Goal: Transaction & Acquisition: Purchase product/service

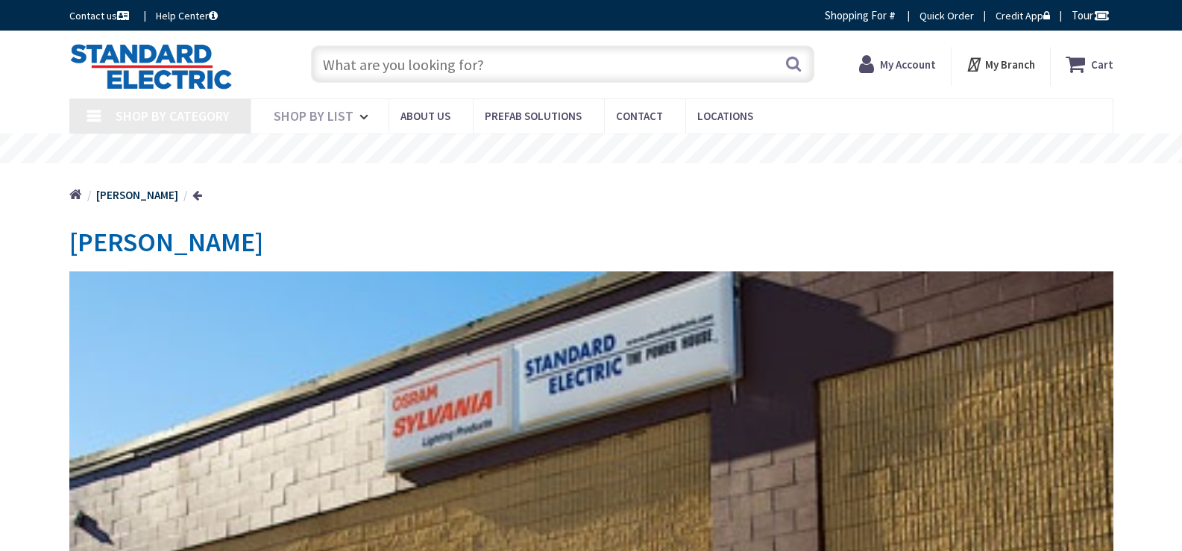
click at [898, 69] on strong "My Account" at bounding box center [908, 64] width 56 height 14
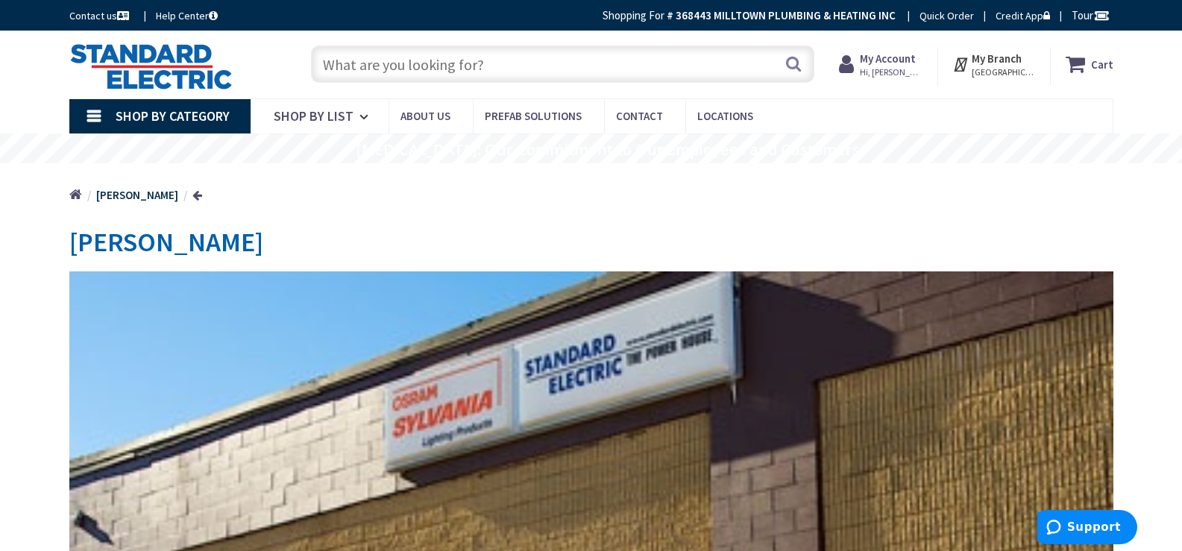
click at [893, 78] on div "My Account Hi, Tim Tim Egan TIM@MILLTOWNPLUMBING.COM My Catalog My Orders" at bounding box center [881, 66] width 84 height 31
click at [860, 69] on icon at bounding box center [849, 64] width 21 height 27
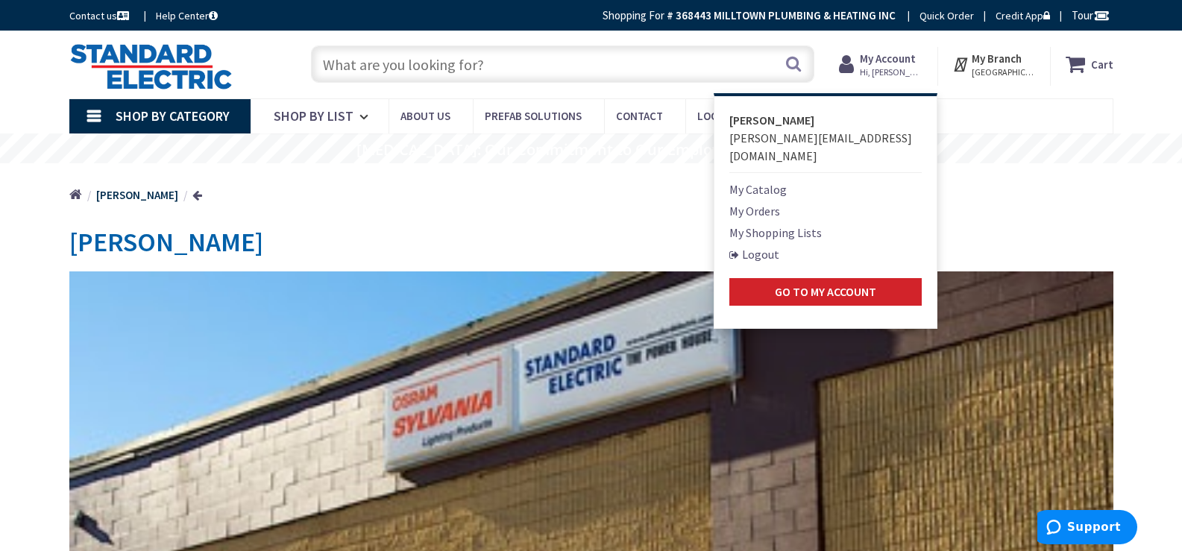
click at [766, 202] on link "My Orders" at bounding box center [754, 211] width 51 height 18
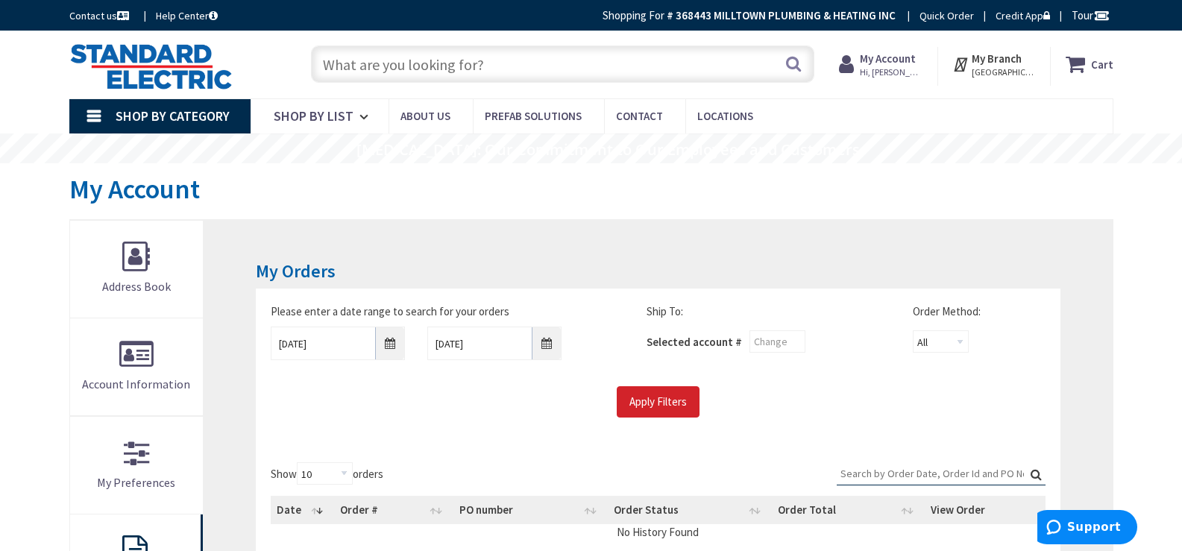
click at [909, 56] on strong "My Account" at bounding box center [888, 58] width 56 height 14
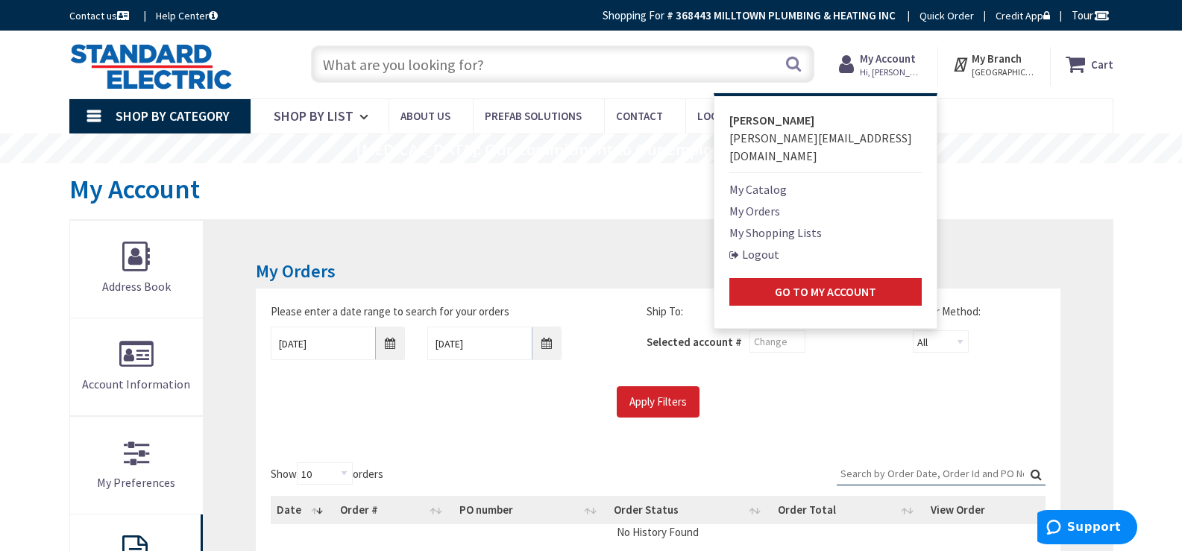
click at [770, 224] on link "My Shopping Lists" at bounding box center [775, 233] width 92 height 18
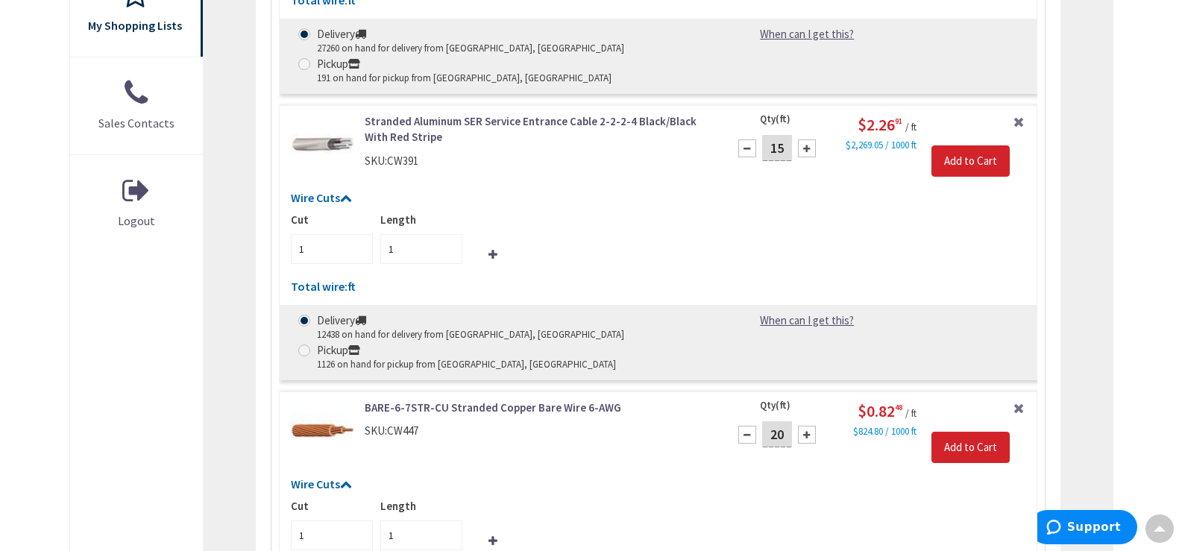
scroll to position [746, 0]
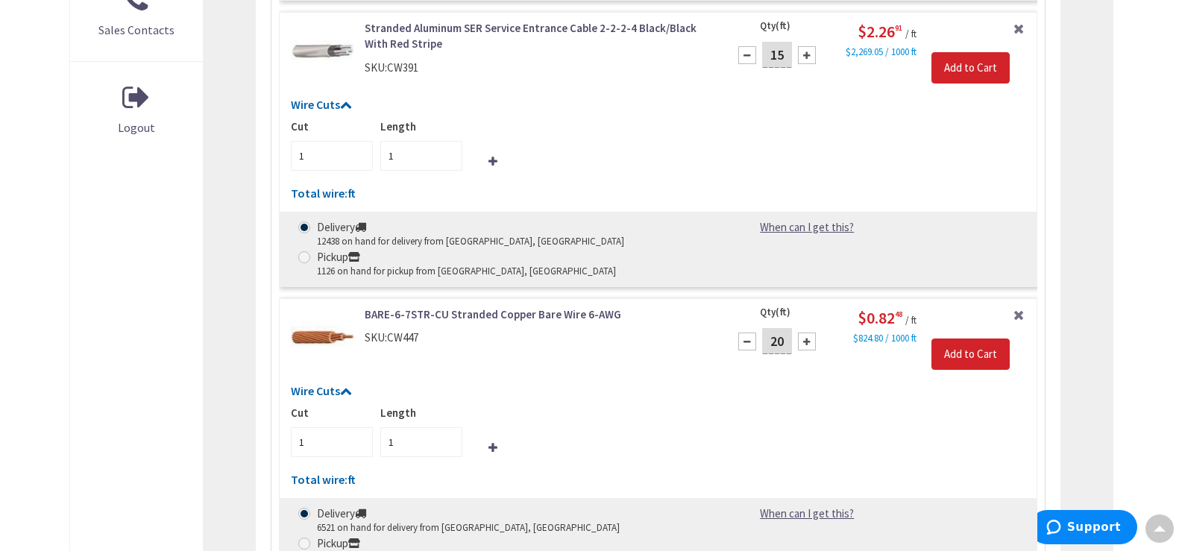
drag, startPoint x: 559, startPoint y: 367, endPoint x: 504, endPoint y: 399, distance: 63.2
drag, startPoint x: 504, startPoint y: 399, endPoint x: 125, endPoint y: 351, distance: 381.9
click at [125, 351] on div "Address Book Account Information My Preferences My Orders My Shopping Lists Sal…" at bounding box center [137, 315] width 134 height 1682
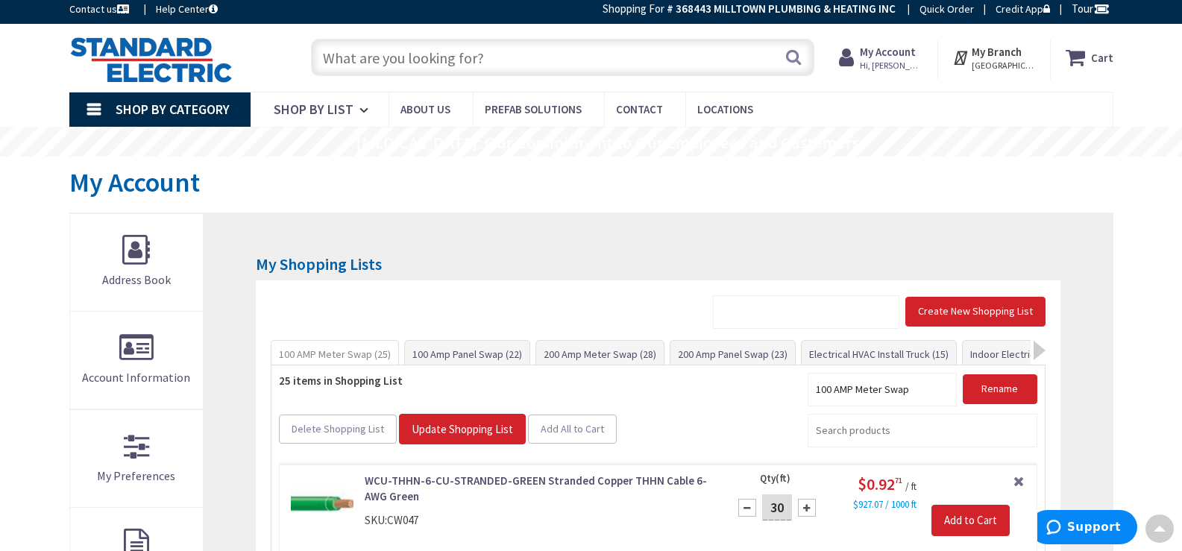
scroll to position [0, 0]
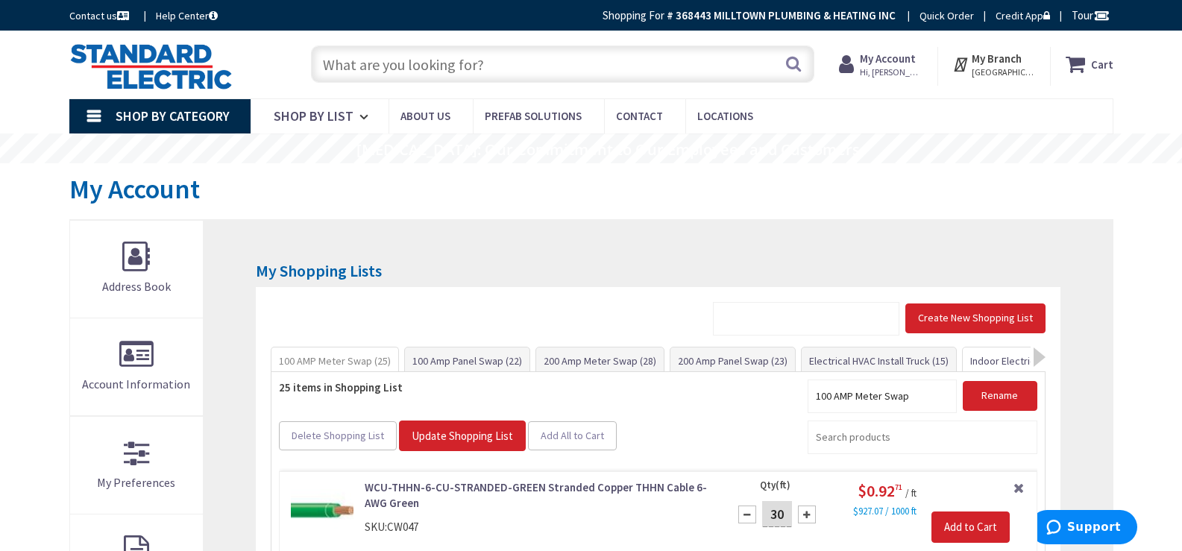
click at [1011, 362] on link "Indoor Electrical Kit (35)" at bounding box center [1023, 361] width 120 height 27
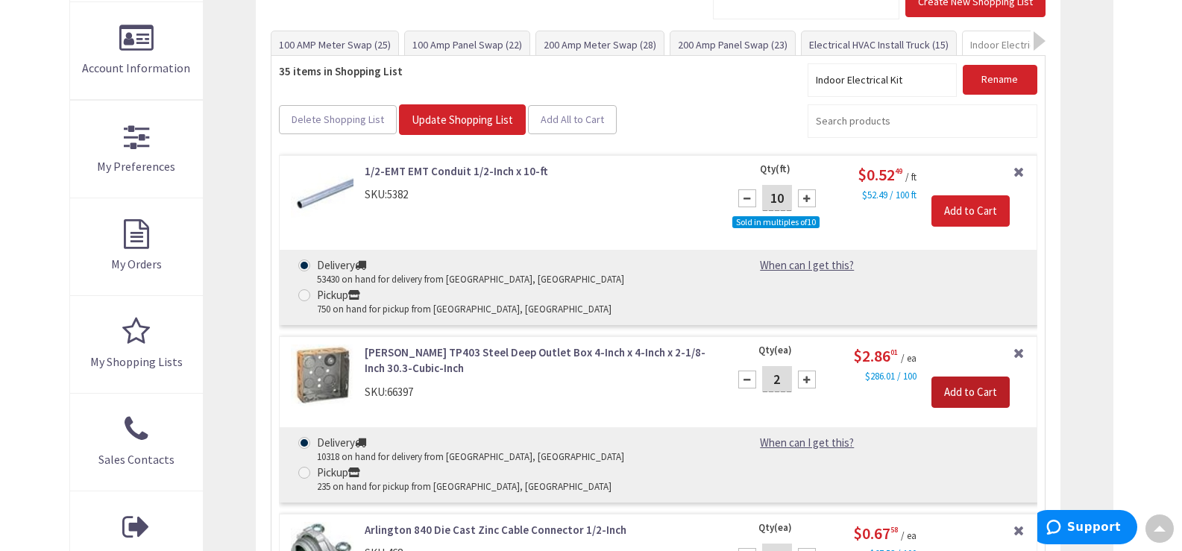
click at [989, 377] on input "Add to Cart" at bounding box center [970, 392] width 78 height 31
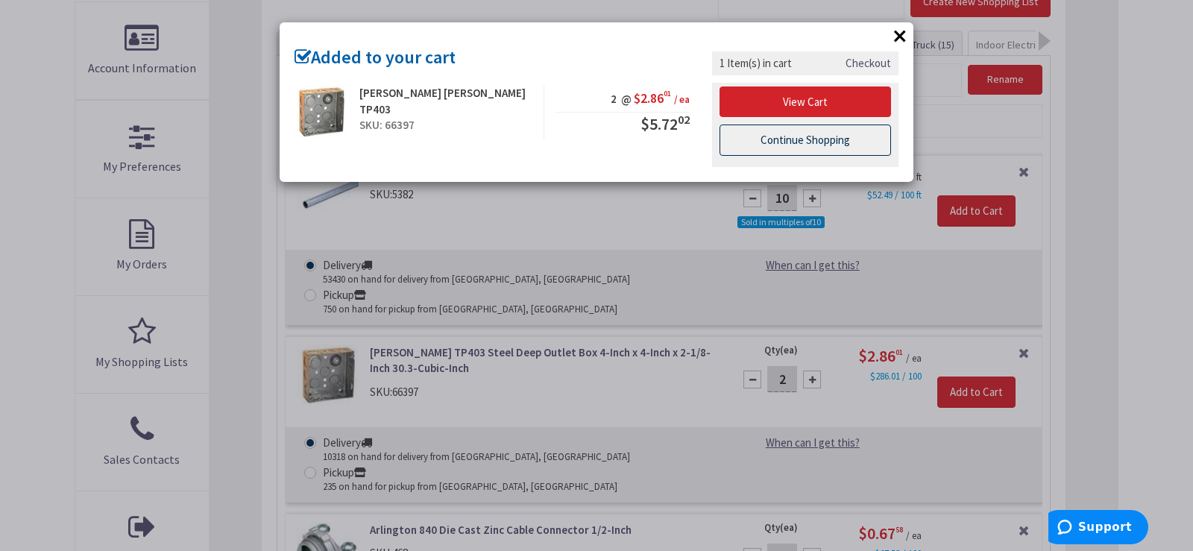
click at [829, 145] on link "Continue Shopping" at bounding box center [806, 140] width 172 height 31
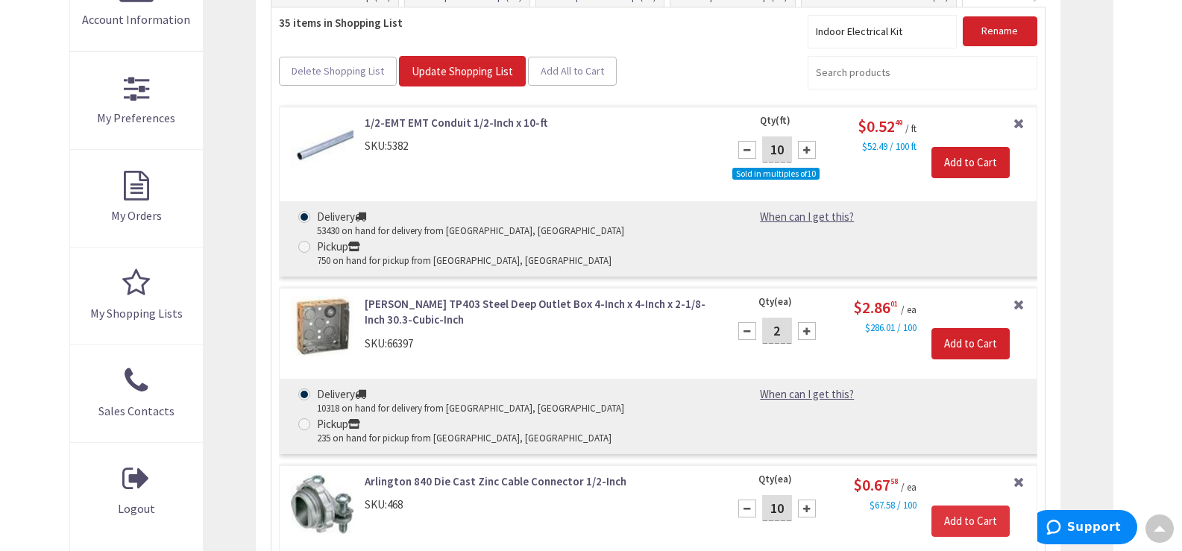
scroll to position [391, 0]
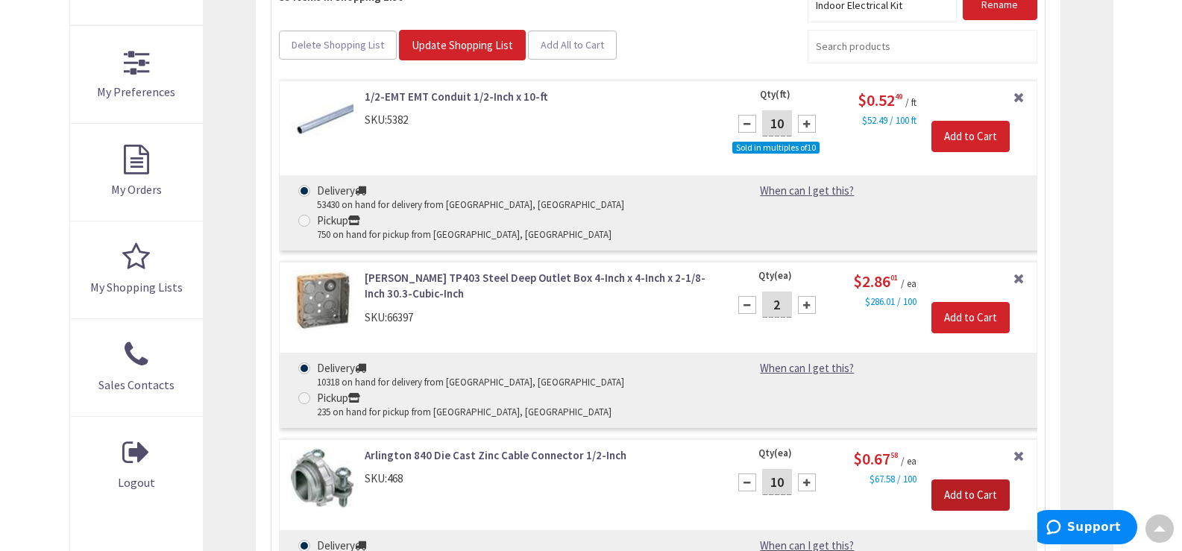
click at [967, 480] on input "Add to Cart" at bounding box center [970, 495] width 78 height 31
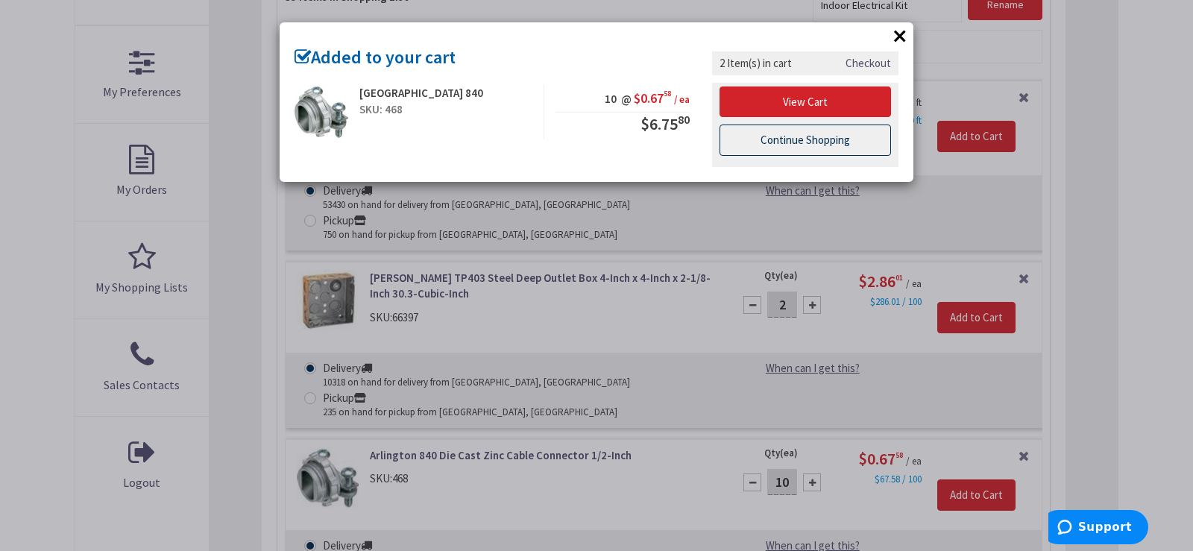
click at [769, 142] on link "Continue Shopping" at bounding box center [806, 140] width 172 height 31
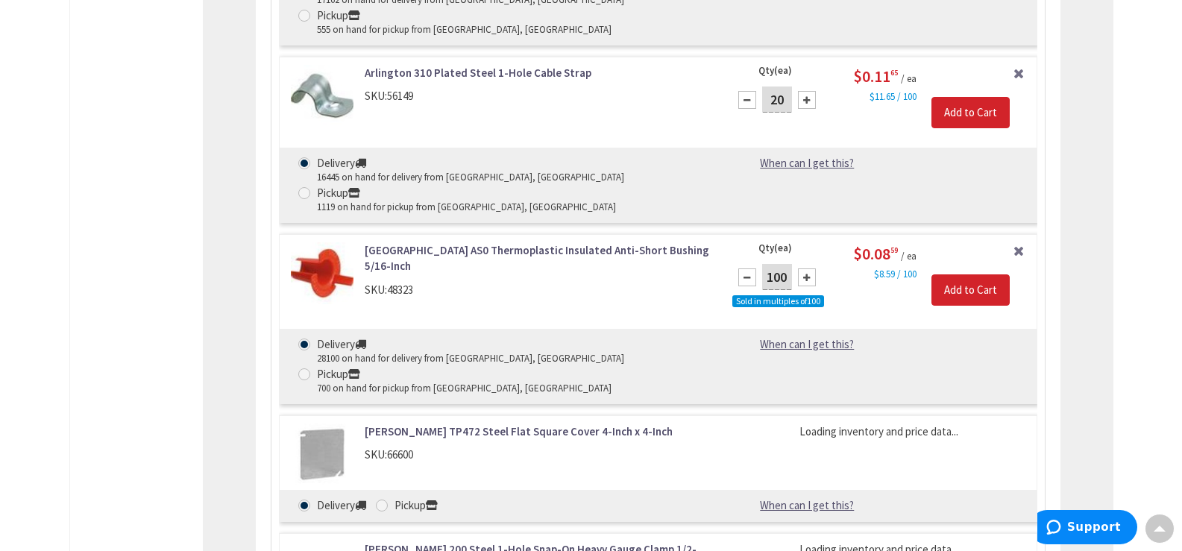
scroll to position [1062, 0]
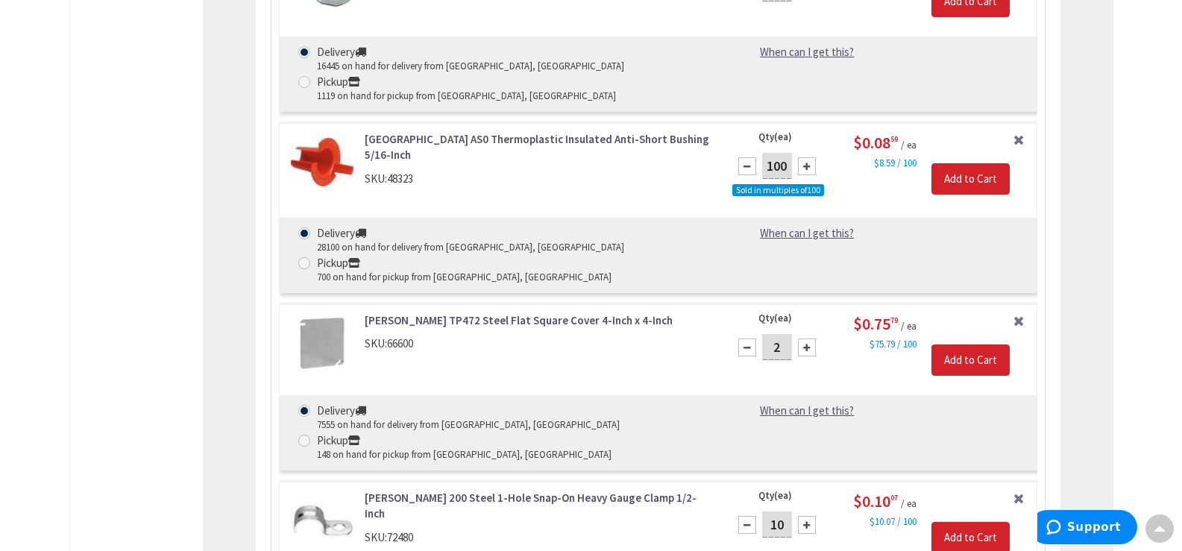
click at [744, 339] on div at bounding box center [747, 348] width 18 height 18
type input "1"
click at [972, 345] on input "Add to Cart" at bounding box center [970, 360] width 78 height 31
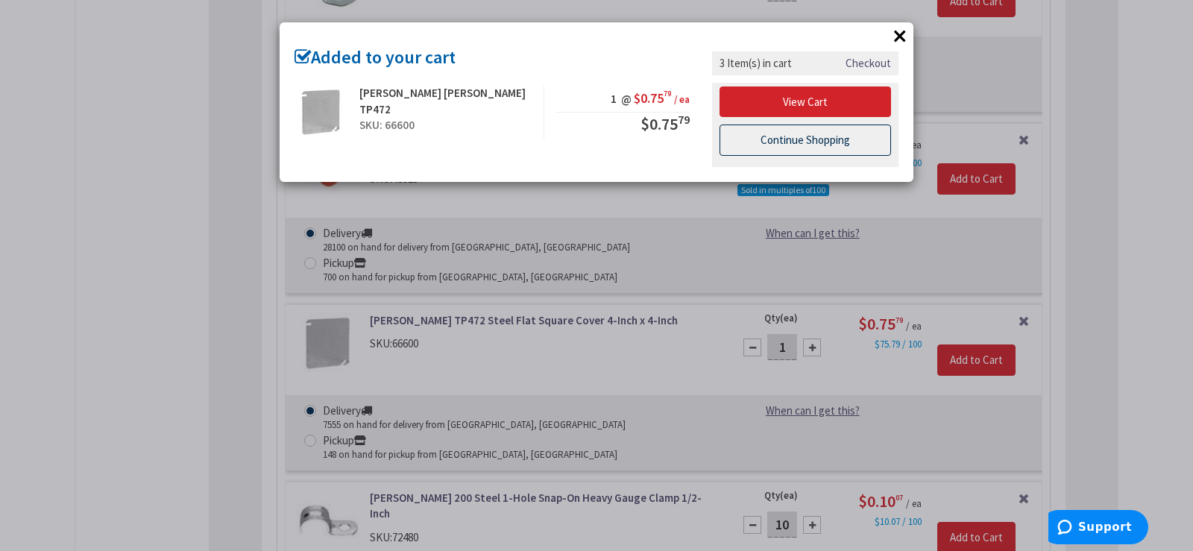
click at [791, 143] on link "Continue Shopping" at bounding box center [806, 140] width 172 height 31
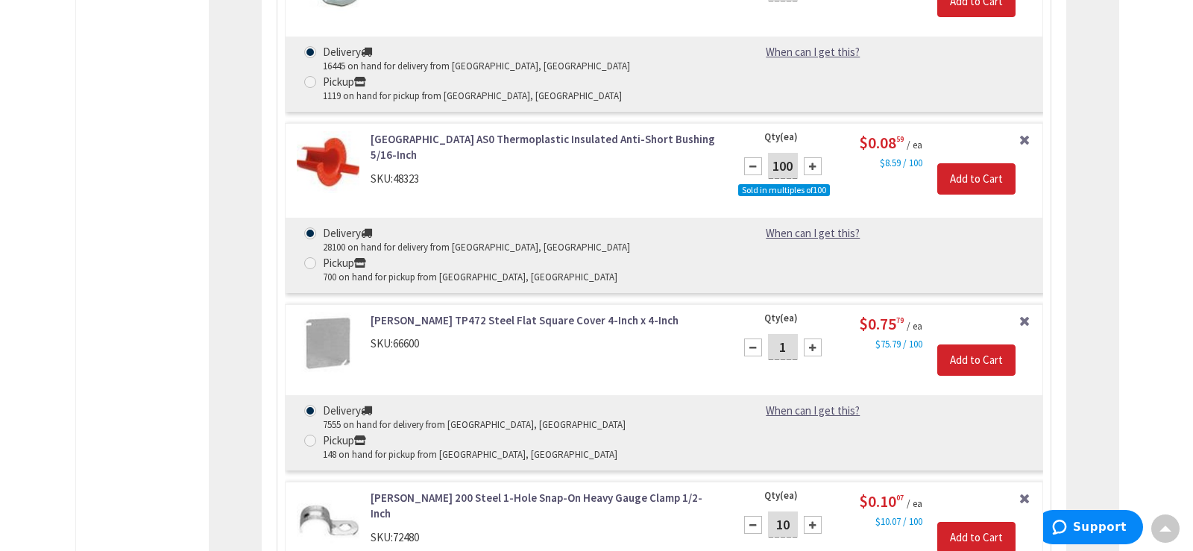
scroll to position [1211, 0]
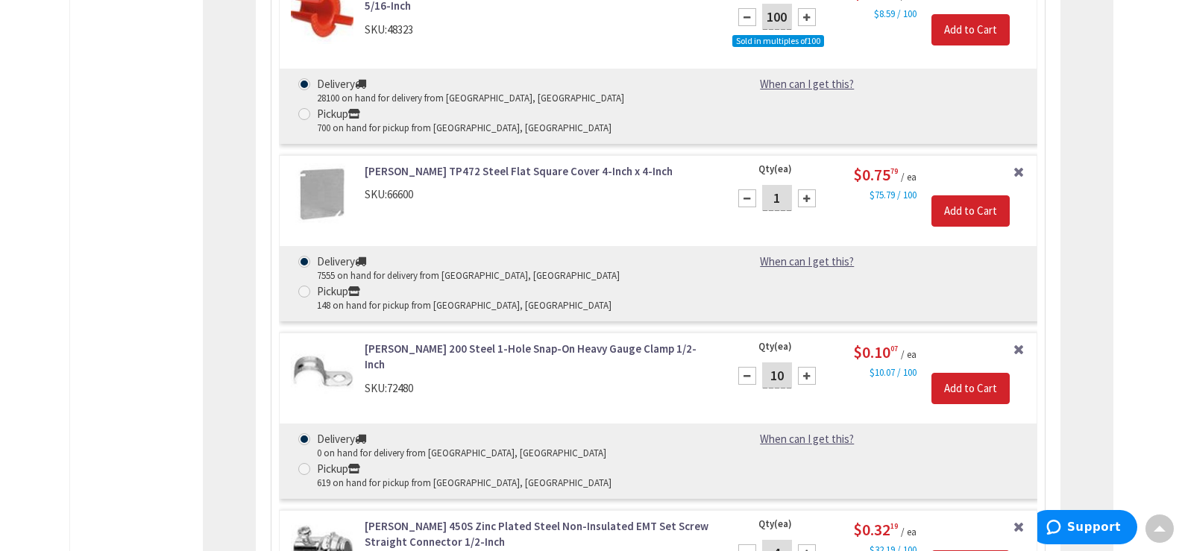
click at [775, 540] on input "4" at bounding box center [777, 553] width 30 height 26
type input "2"
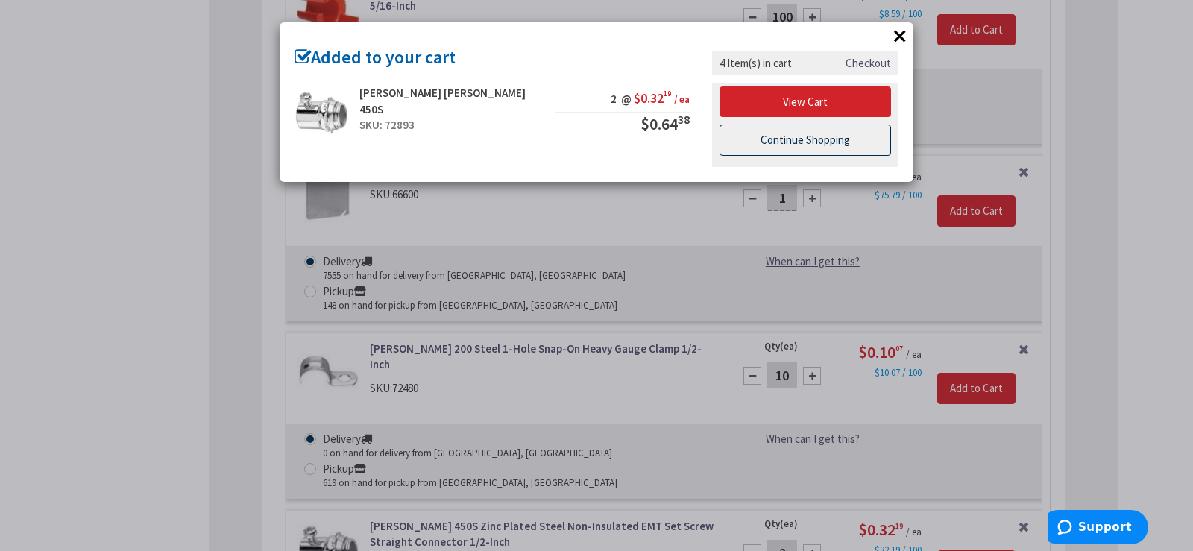
click at [830, 132] on link "Continue Shopping" at bounding box center [806, 140] width 172 height 31
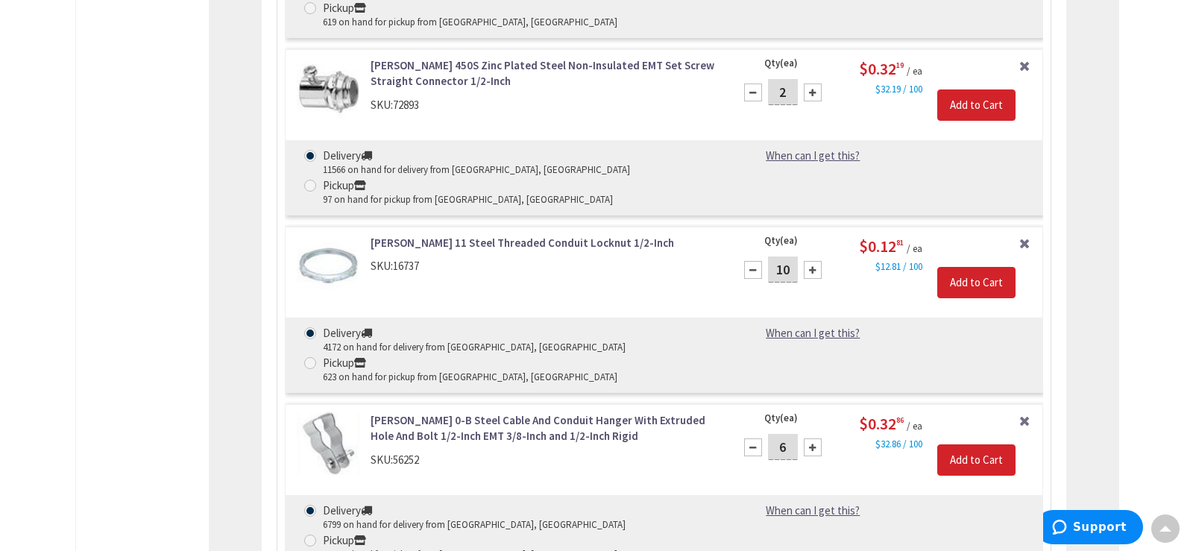
scroll to position [1808, 0]
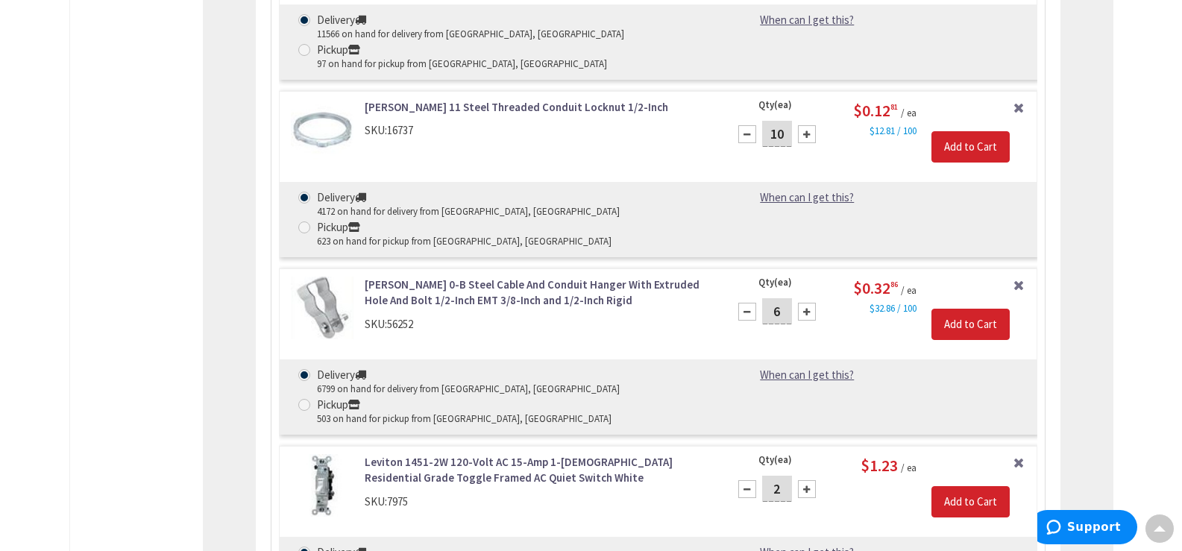
click at [752, 480] on div at bounding box center [747, 489] width 18 height 18
type input "1"
click at [998, 486] on input "Add to Cart" at bounding box center [970, 501] width 78 height 31
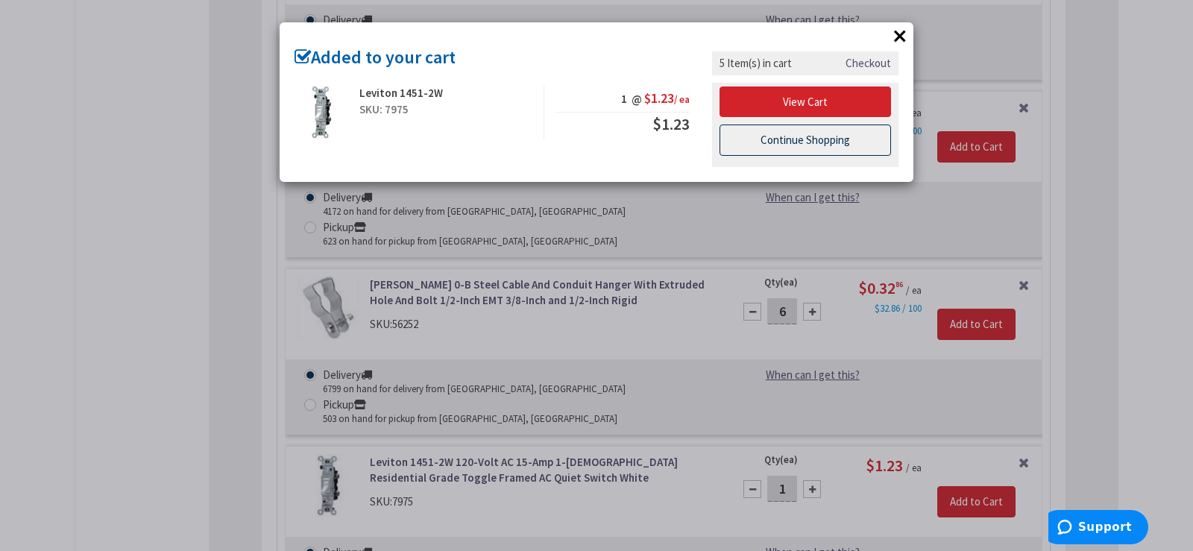
click at [778, 138] on link "Continue Shopping" at bounding box center [806, 140] width 172 height 31
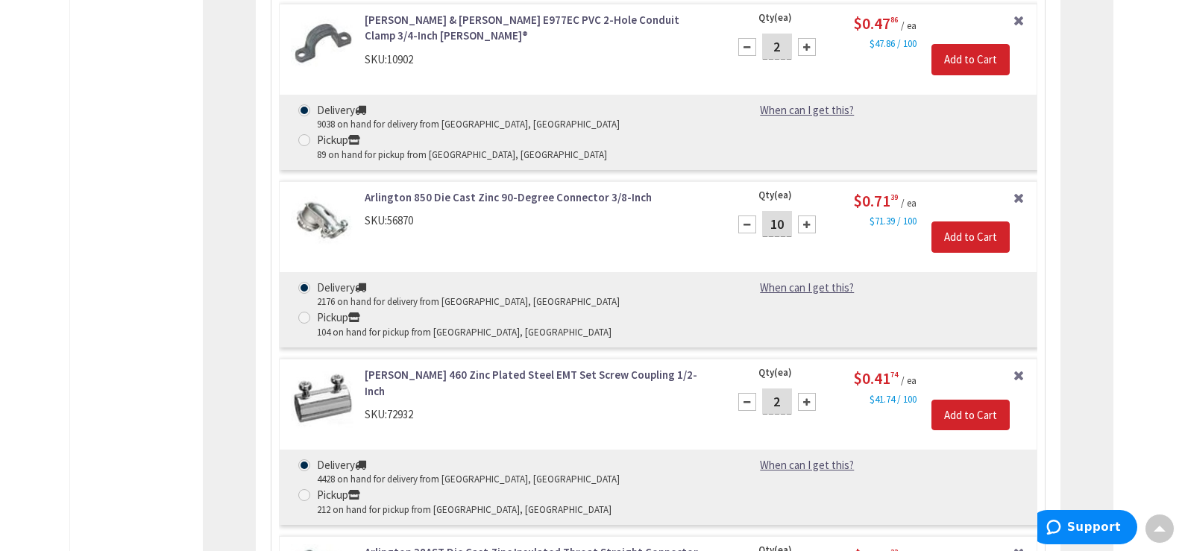
scroll to position [2628, 0]
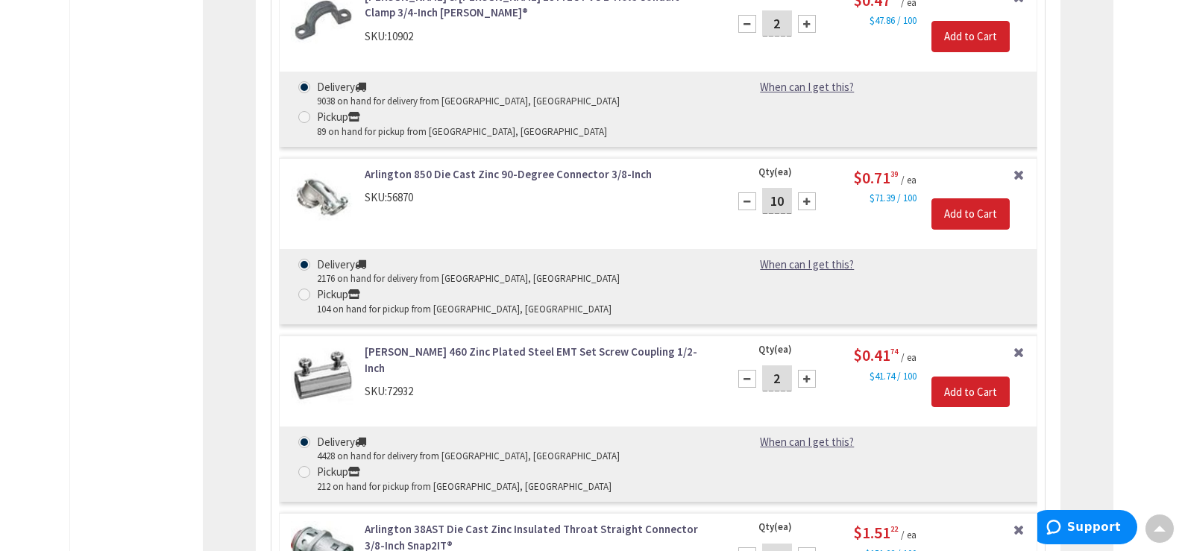
type input "1"
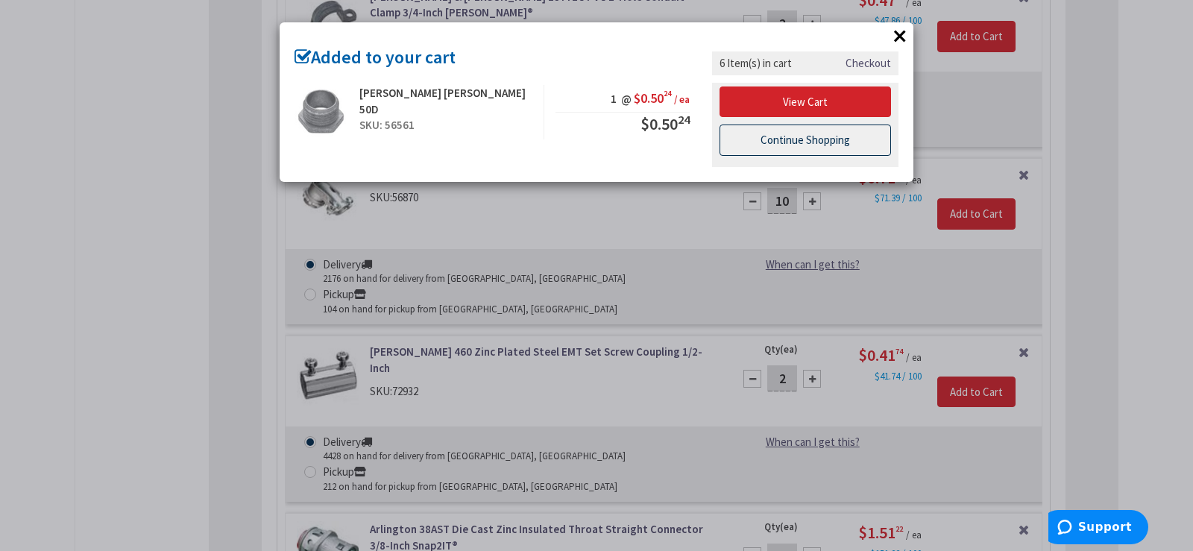
click at [765, 145] on link "Continue Shopping" at bounding box center [806, 140] width 172 height 31
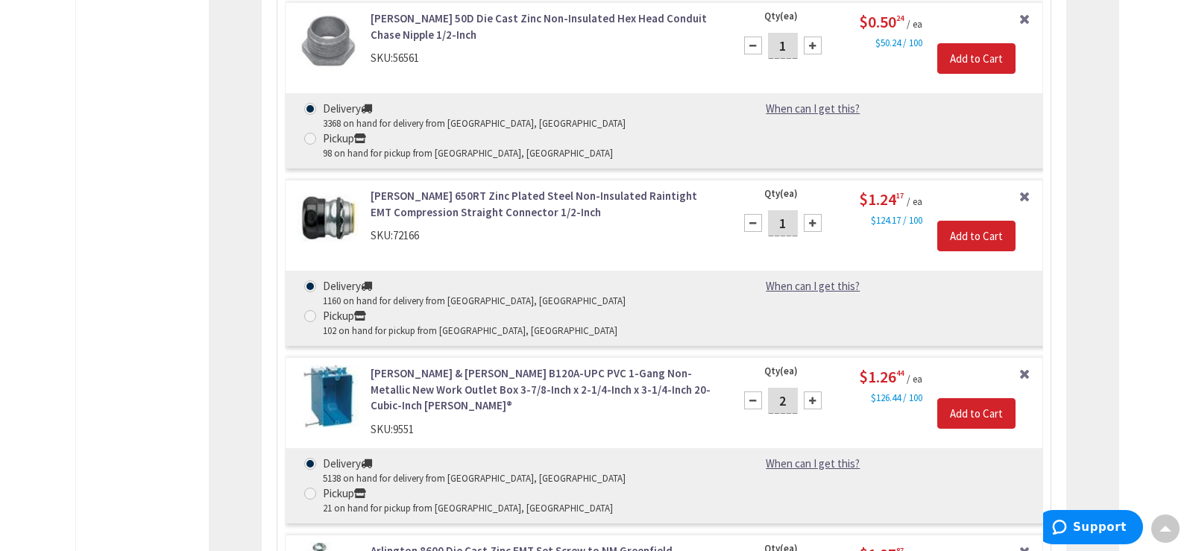
scroll to position [3580, 0]
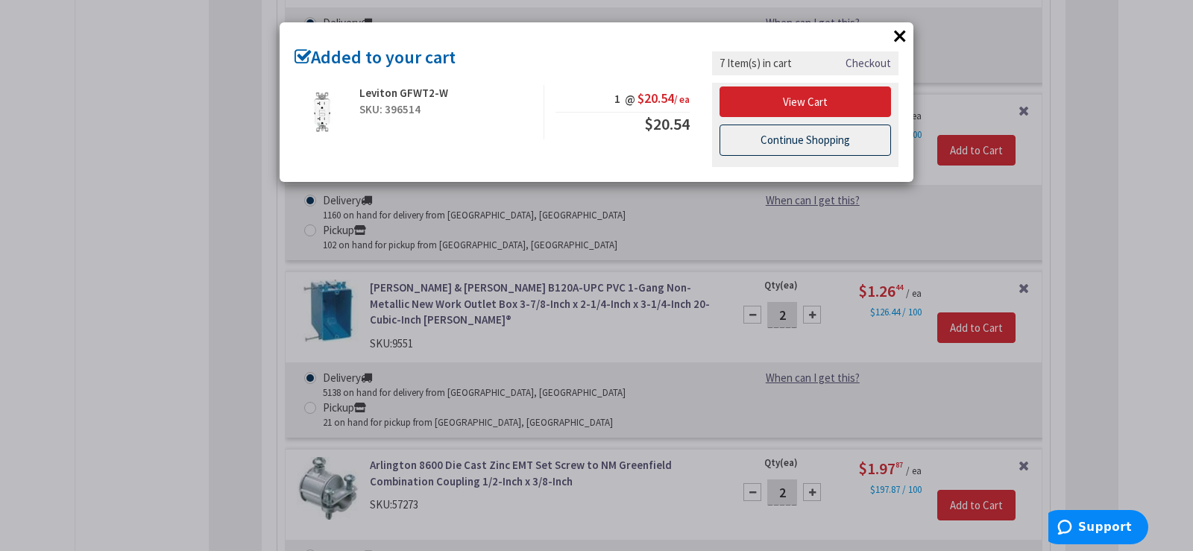
click at [820, 149] on link "Continue Shopping" at bounding box center [806, 140] width 172 height 31
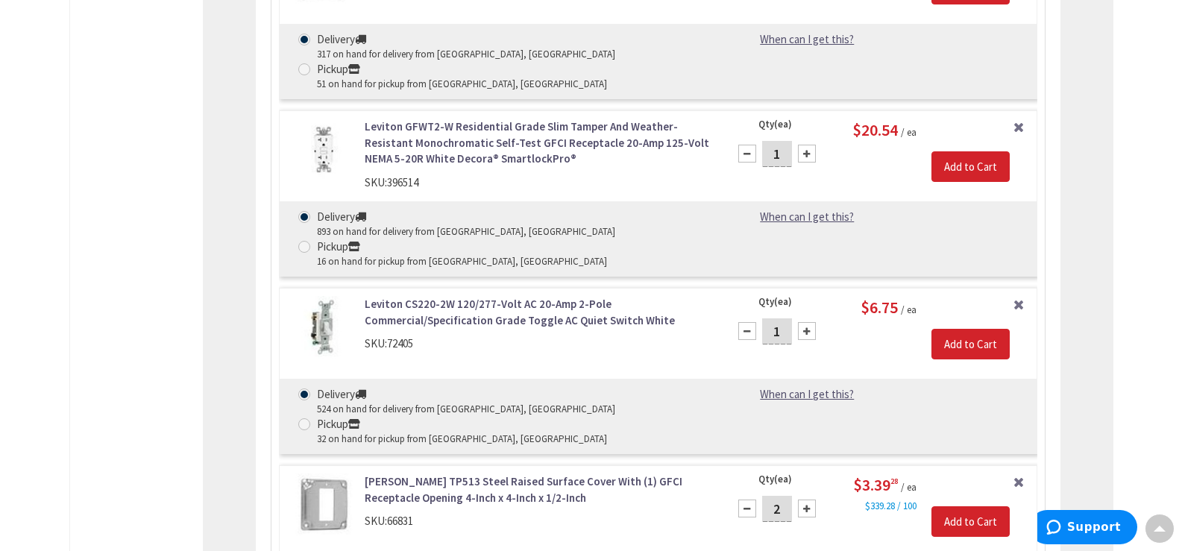
scroll to position [4475, 0]
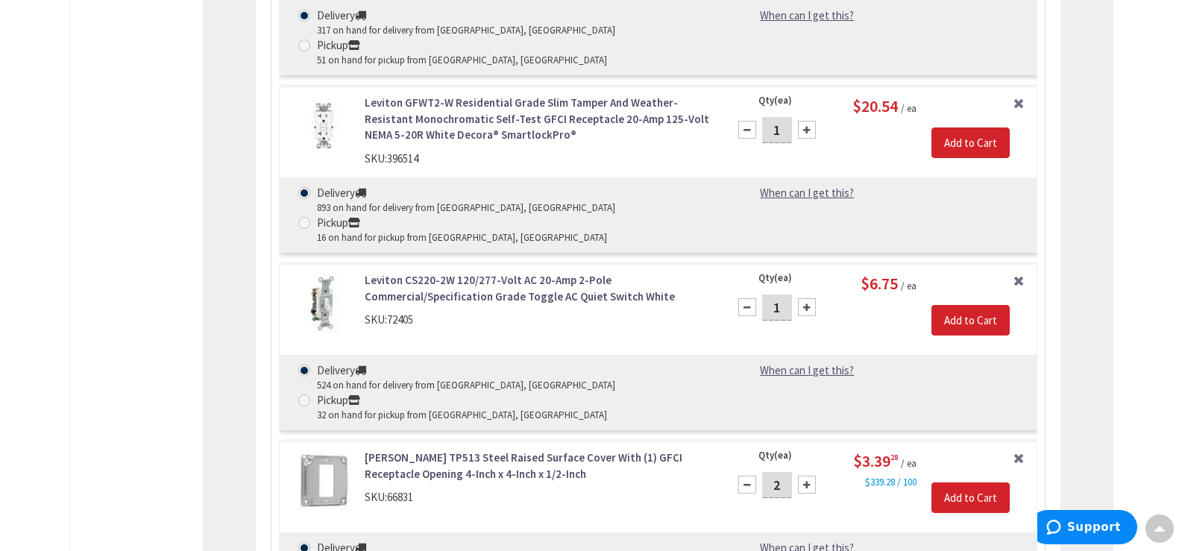
type input "1"
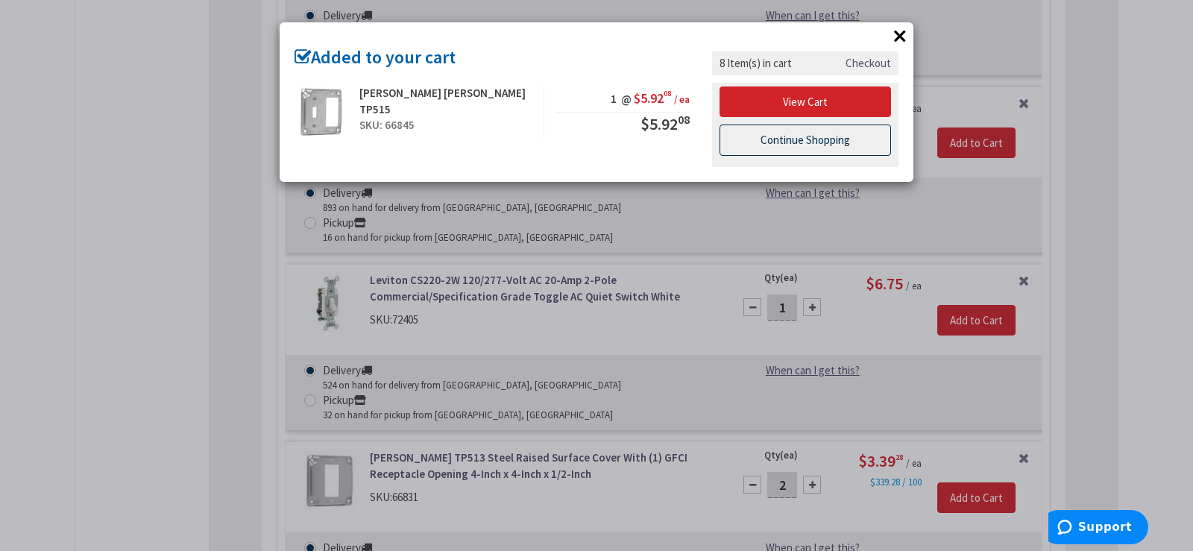
click at [795, 140] on link "Continue Shopping" at bounding box center [806, 140] width 172 height 31
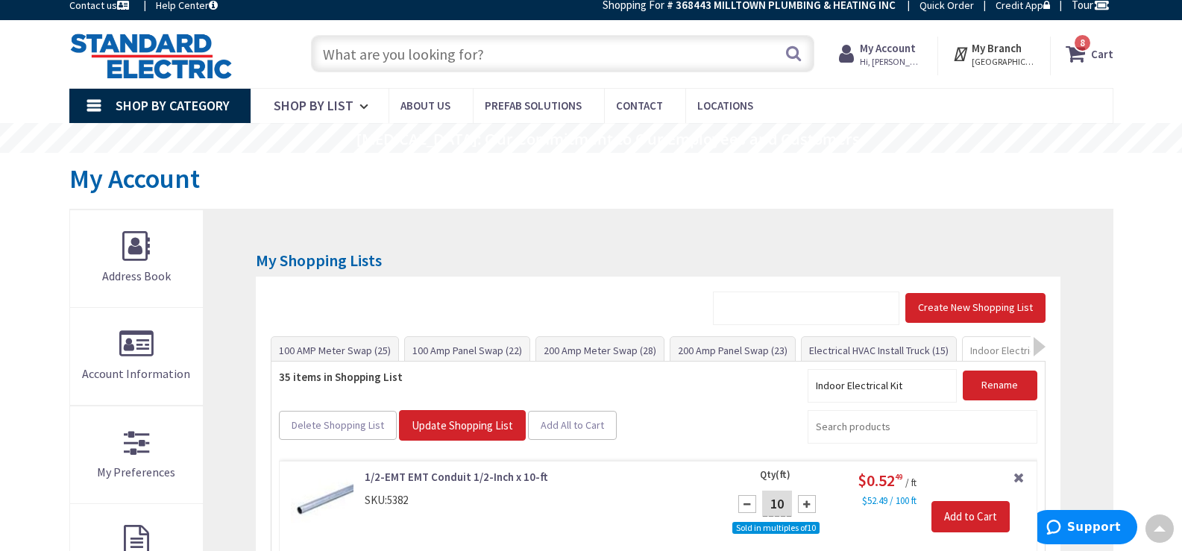
scroll to position [0, 0]
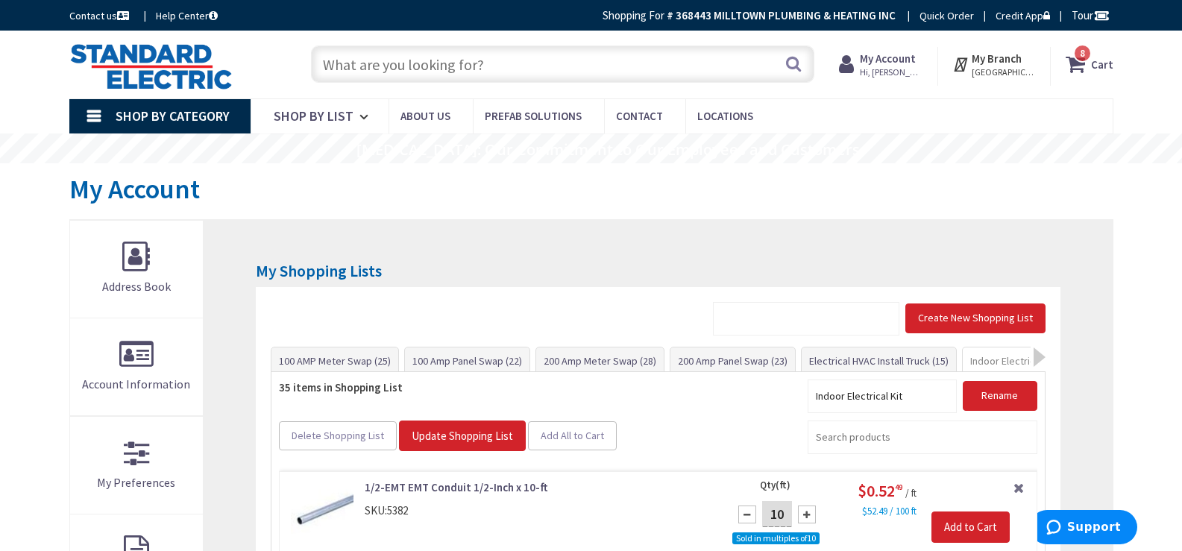
click at [1102, 57] on strong "Cart" at bounding box center [1102, 64] width 22 height 27
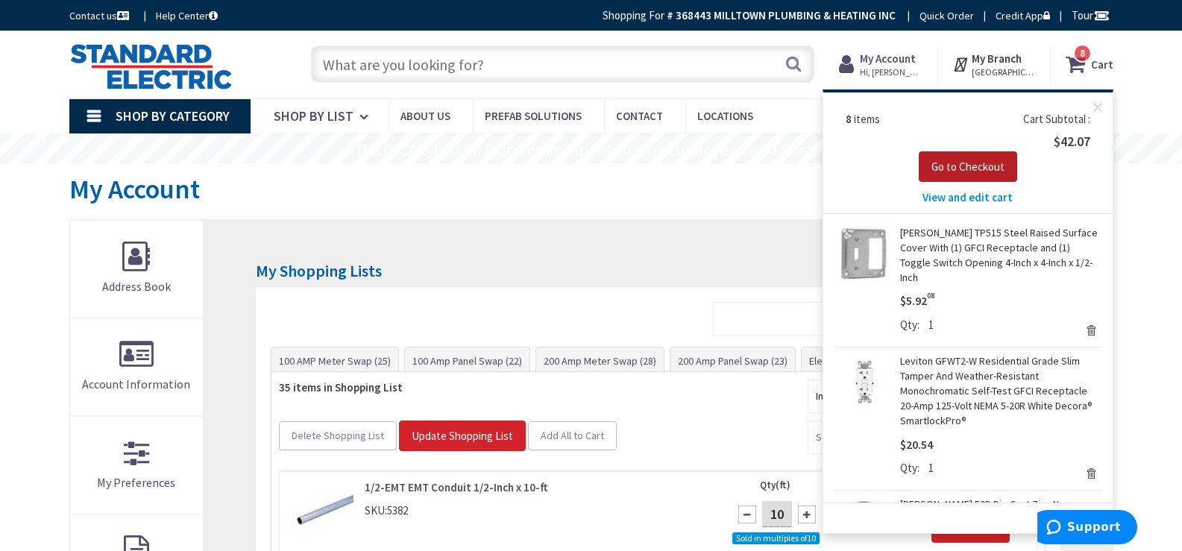
click at [991, 166] on span "Go to Checkout" at bounding box center [967, 167] width 73 height 14
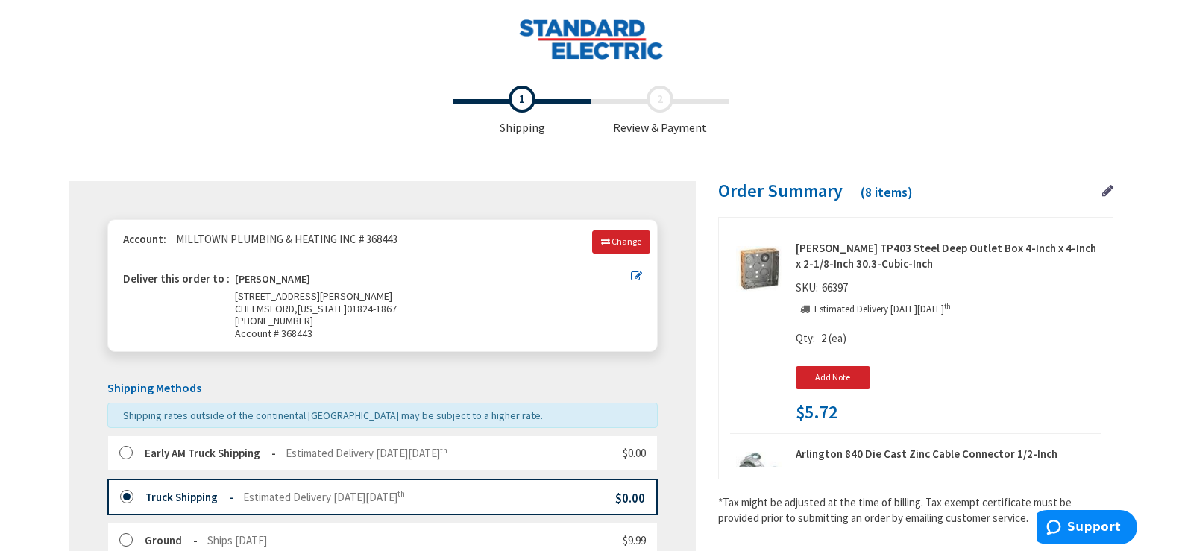
click at [287, 450] on span "Estimated Delivery on Tuesday, October 7 th" at bounding box center [367, 453] width 162 height 14
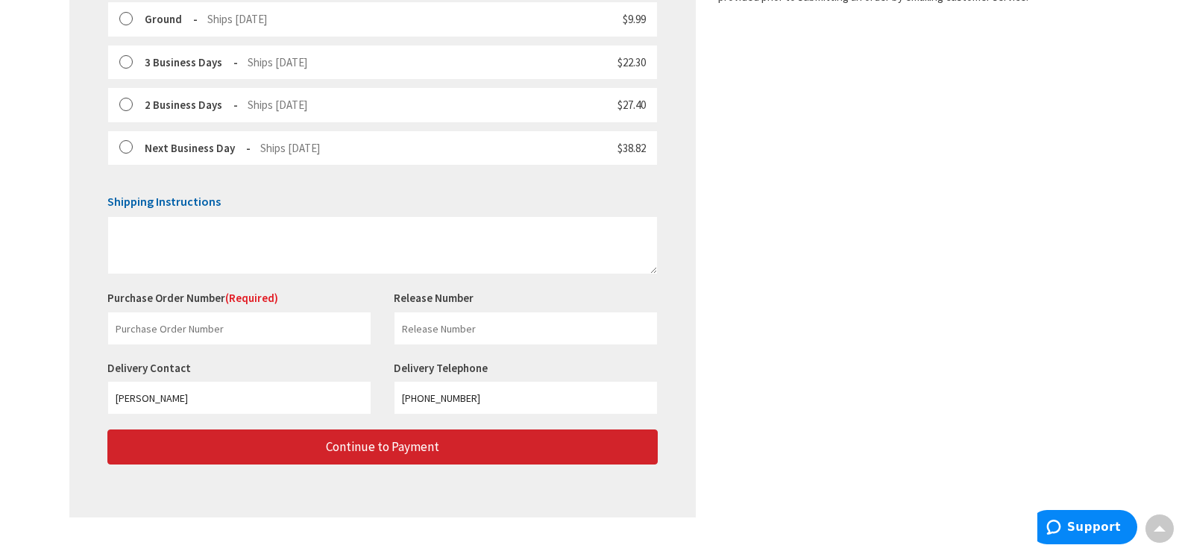
scroll to position [522, 0]
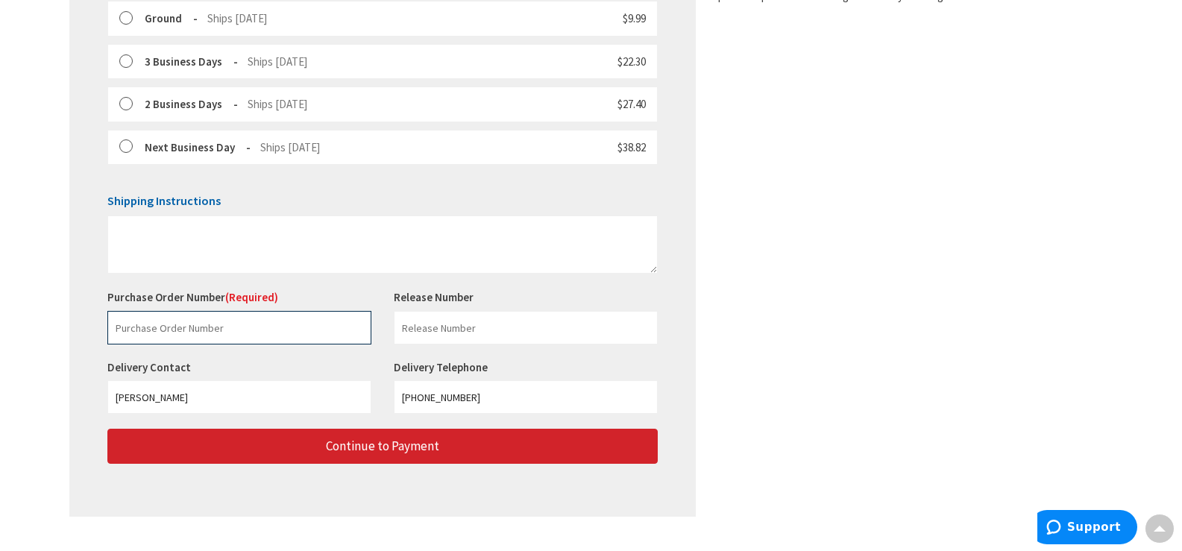
click at [229, 331] on input "text" at bounding box center [239, 328] width 264 height 34
paste input "229090692"
type input "229090692"
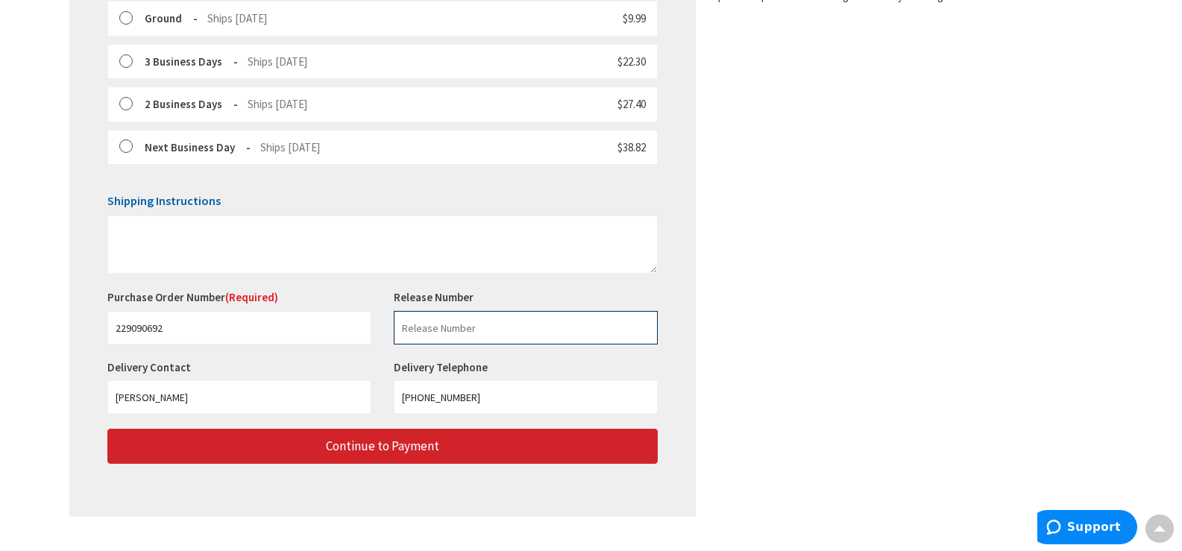
click at [516, 329] on input "text" at bounding box center [526, 328] width 264 height 34
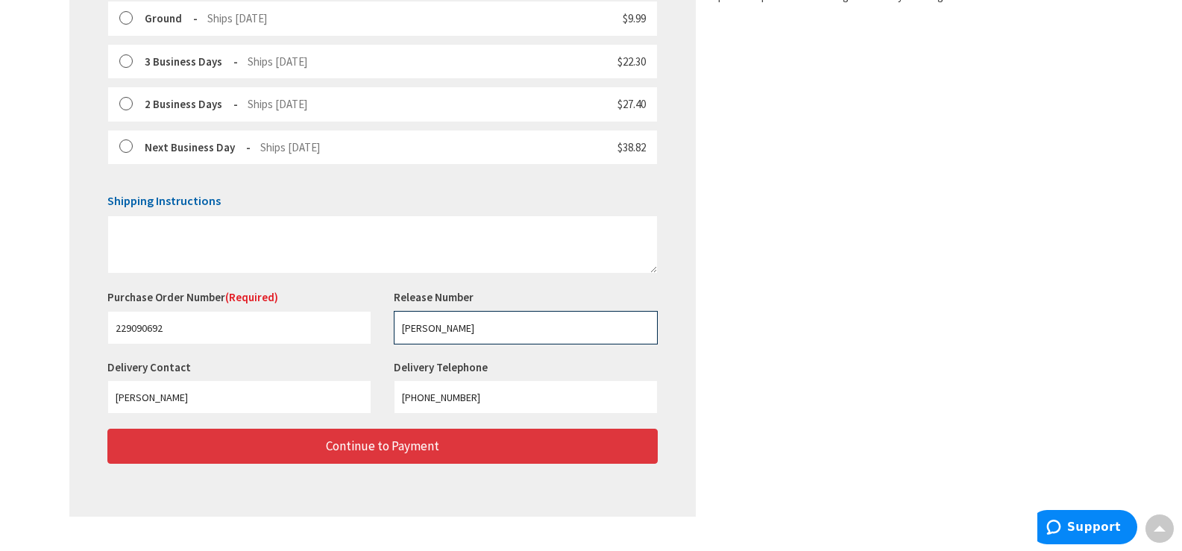
type input "CUSHING"
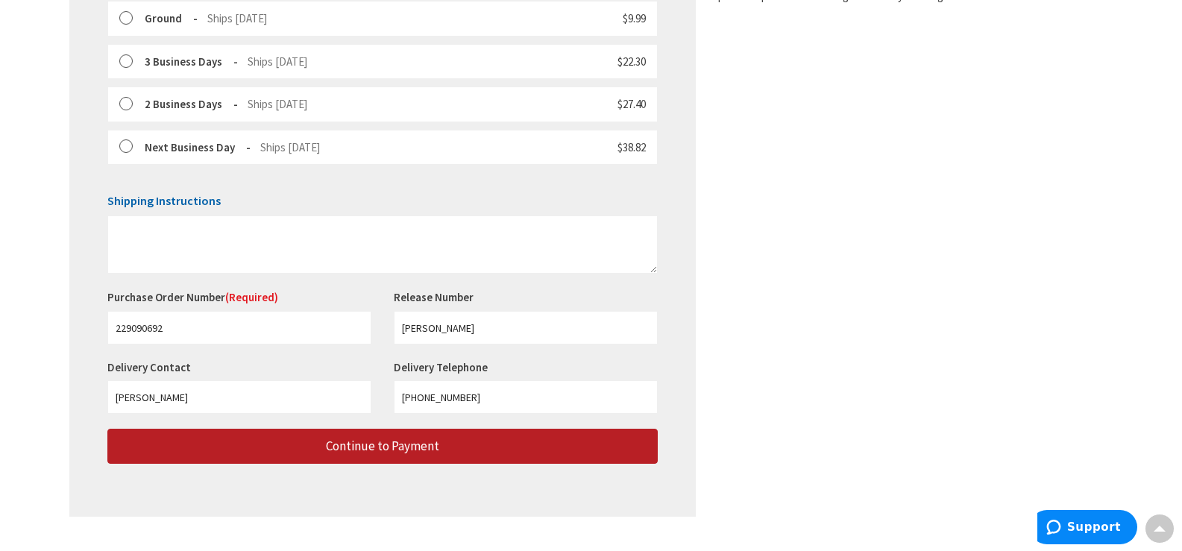
click at [471, 455] on button "Continue to Payment" at bounding box center [382, 446] width 550 height 35
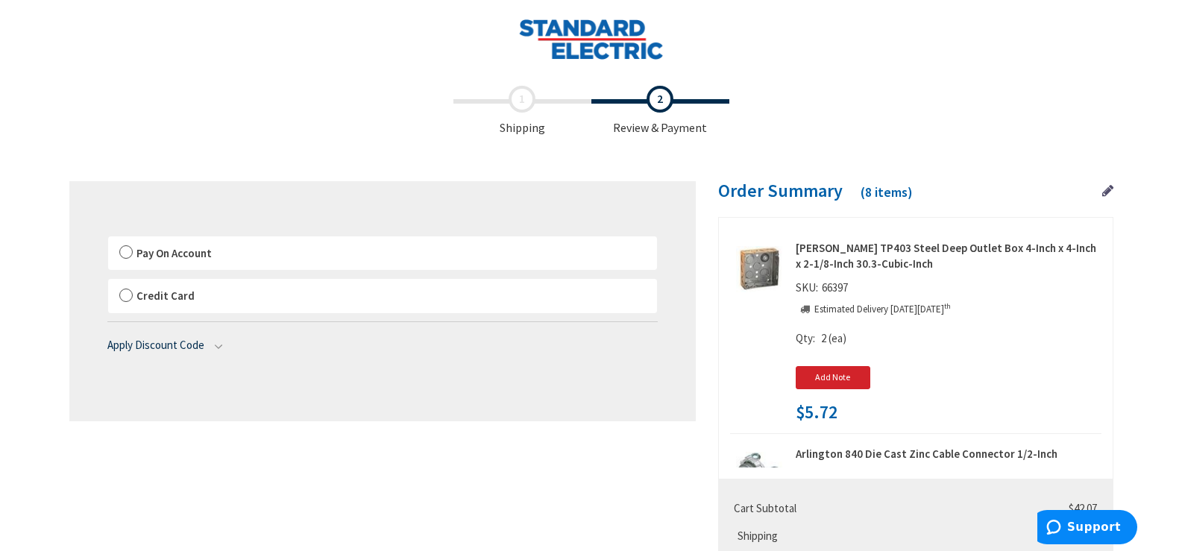
click at [208, 248] on span "Pay On Account" at bounding box center [173, 253] width 75 height 14
click at [108, 239] on input "Pay On Account" at bounding box center [108, 239] width 0 height 0
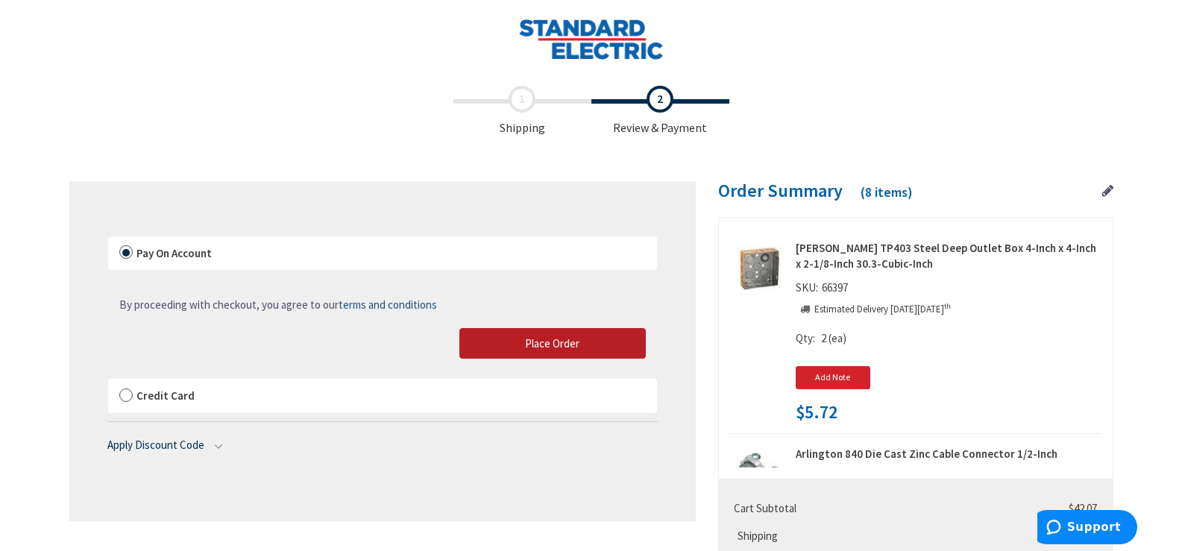
click at [589, 342] on button "Place Order" at bounding box center [552, 343] width 186 height 31
